Goal: Information Seeking & Learning: Check status

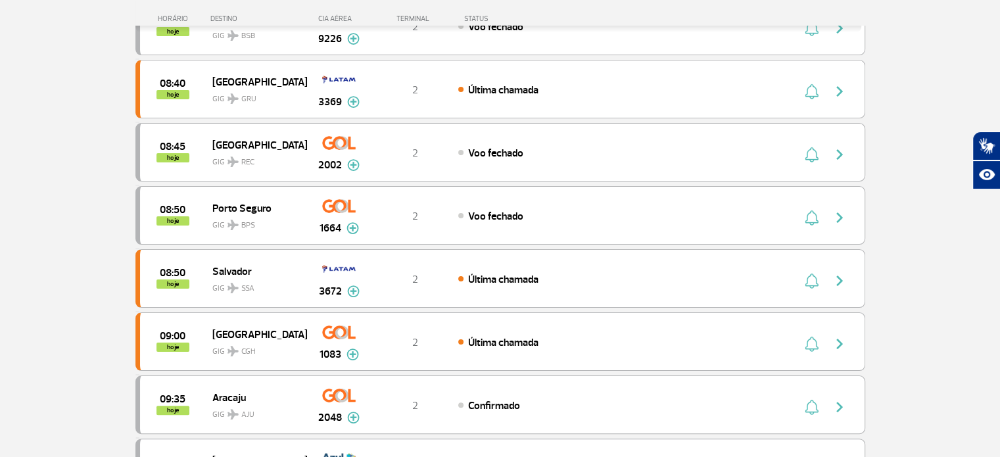
scroll to position [208, 0]
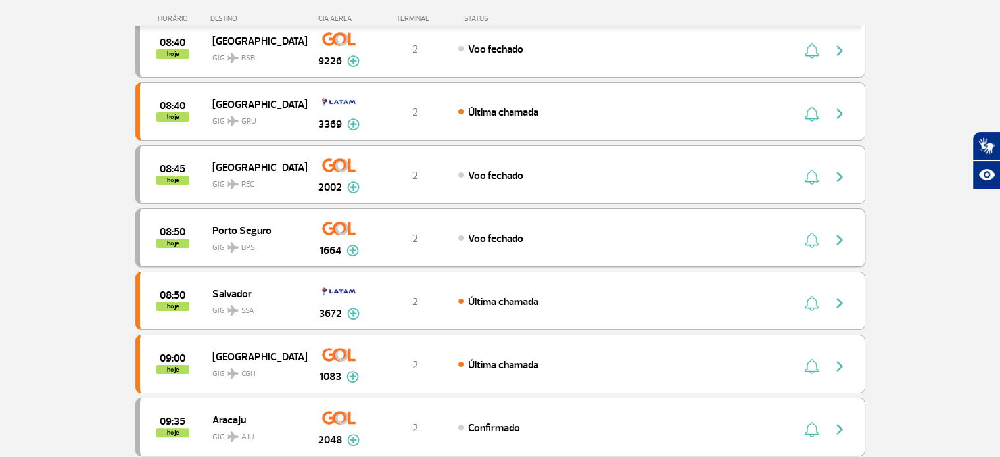
click at [839, 238] on img "button" at bounding box center [840, 240] width 16 height 16
click at [656, 245] on div "08:50 hoje [GEOGRAPHIC_DATA] GIG BPS 1664 2 Voo fechado Parcerias: Avianca 2623…" at bounding box center [500, 237] width 730 height 59
click at [839, 236] on img "button" at bounding box center [840, 240] width 16 height 16
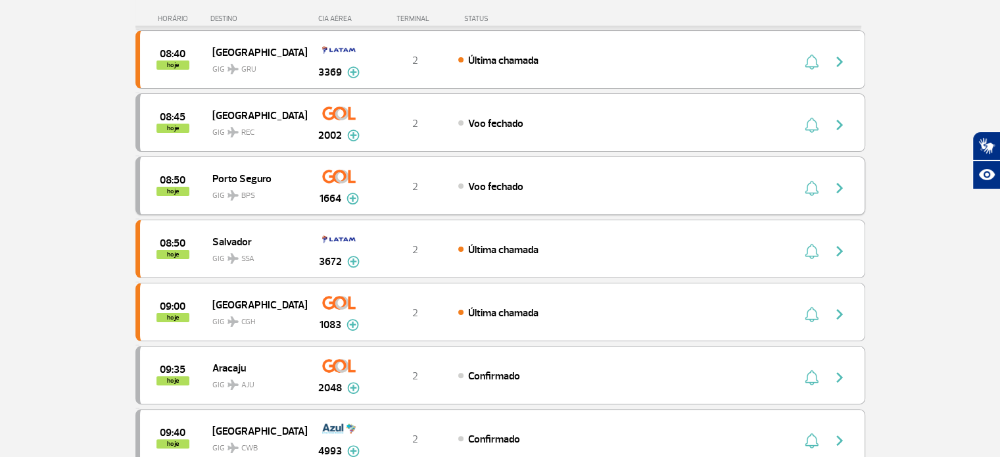
scroll to position [263, 0]
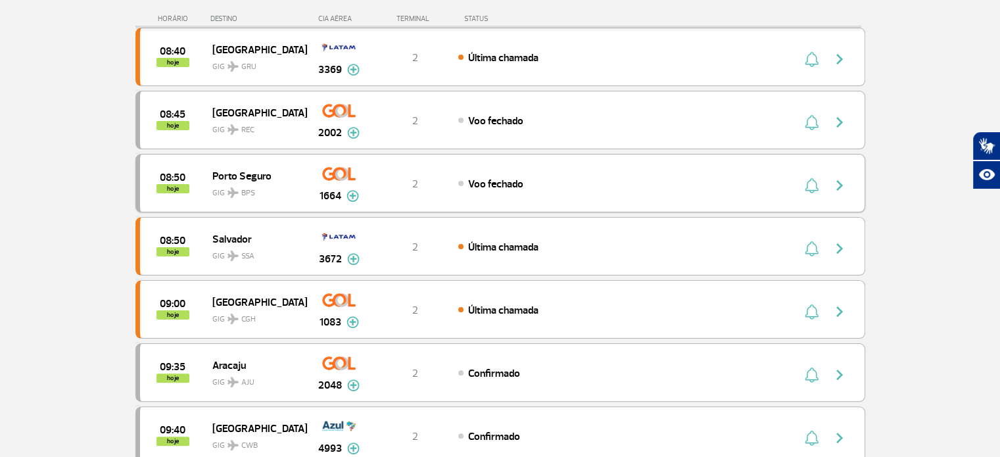
click at [589, 176] on div "Voo fechado" at bounding box center [603, 183] width 290 height 14
click at [834, 182] on img "button" at bounding box center [840, 185] width 16 height 16
click at [840, 182] on img "button" at bounding box center [840, 185] width 16 height 16
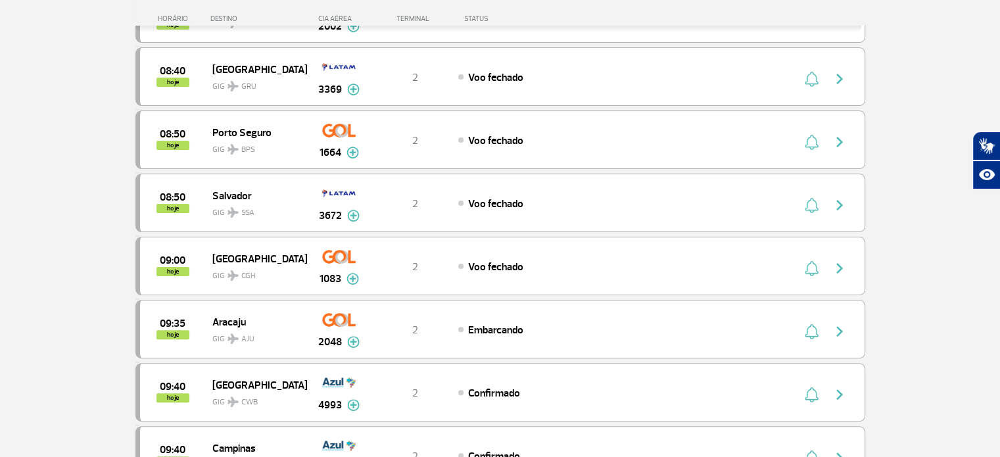
scroll to position [329, 0]
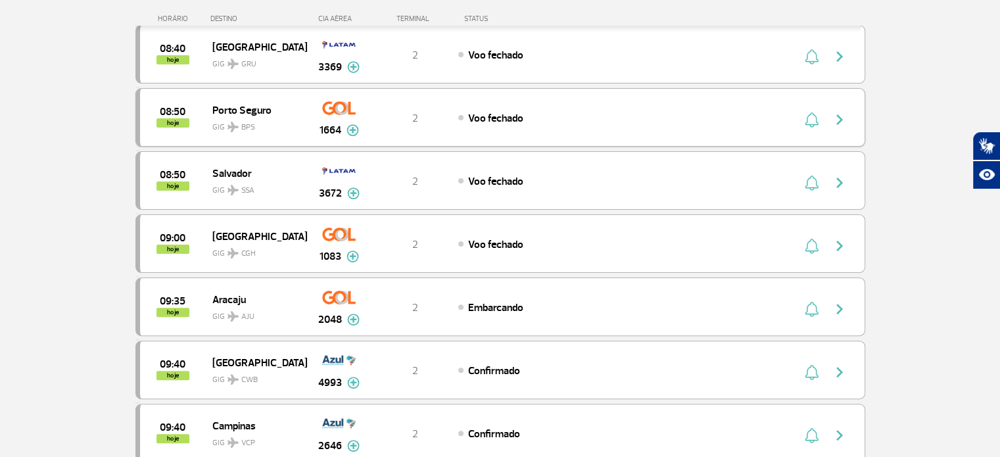
click at [839, 114] on img "button" at bounding box center [840, 120] width 16 height 16
click at [586, 126] on div "08:50 hoje [GEOGRAPHIC_DATA] GIG BPS 1664 2 Voo fechado Parcerias: Avianca 2623…" at bounding box center [500, 117] width 730 height 59
click at [839, 118] on img "button" at bounding box center [840, 120] width 16 height 16
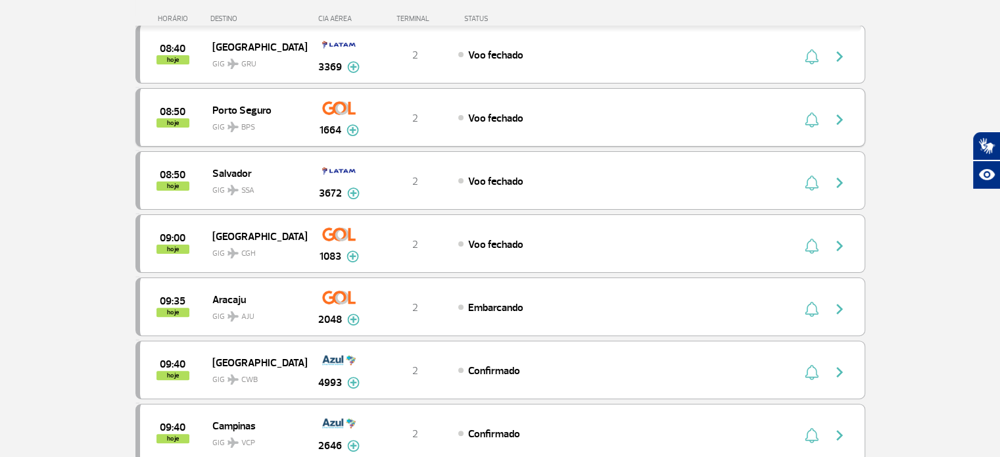
click at [839, 118] on img "button" at bounding box center [840, 120] width 16 height 16
click at [699, 107] on div "08:50 hoje [GEOGRAPHIC_DATA] GIG BPS 1664 2 Voo fechado Parcerias: Avianca 2623…" at bounding box center [500, 117] width 730 height 59
click at [839, 114] on img "button" at bounding box center [840, 120] width 16 height 16
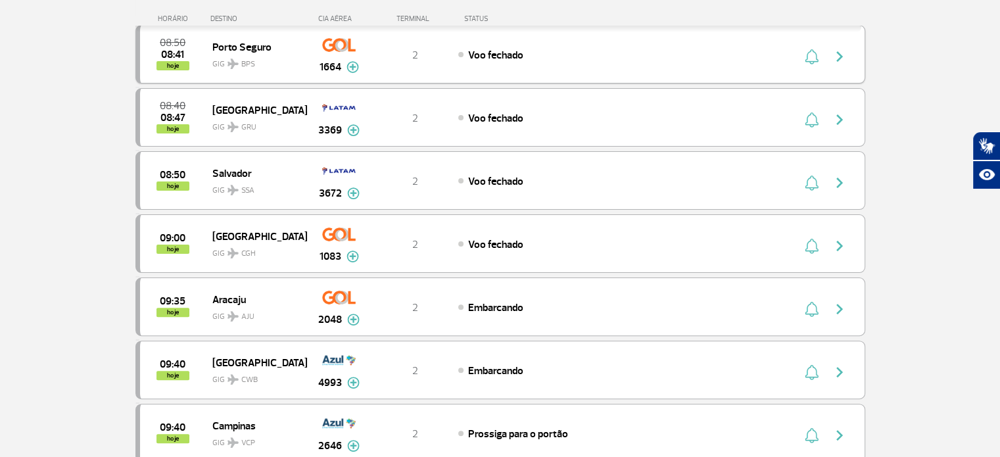
click at [839, 54] on img "button" at bounding box center [840, 57] width 16 height 16
click at [840, 57] on img "button" at bounding box center [840, 57] width 16 height 16
